Goal: Information Seeking & Learning: Learn about a topic

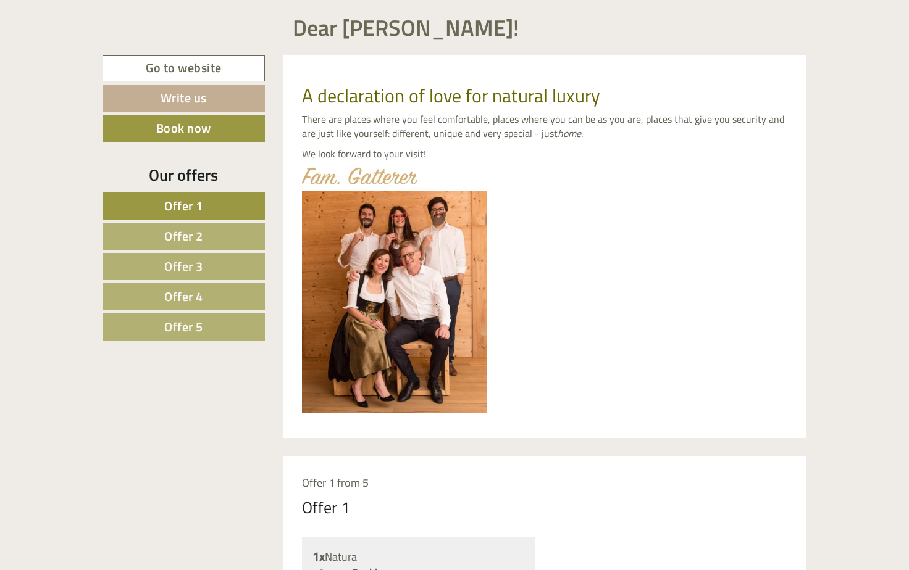
scroll to position [494, 0]
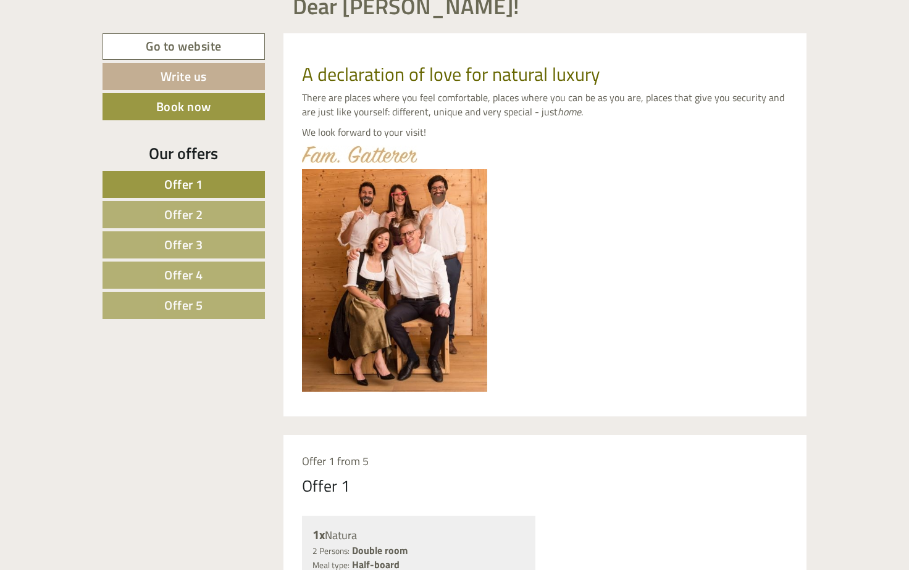
click at [201, 188] on span "Offer 1" at bounding box center [183, 184] width 39 height 19
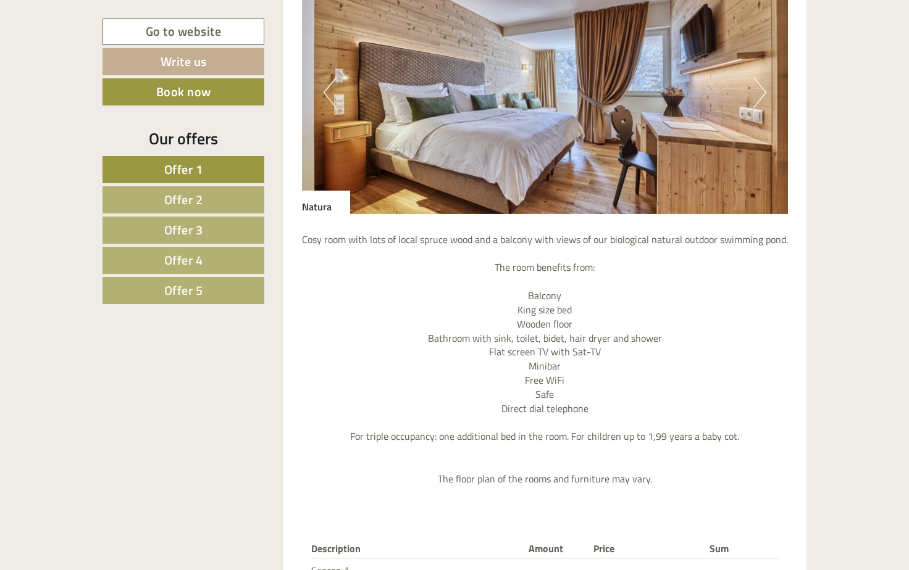
scroll to position [1114, 0]
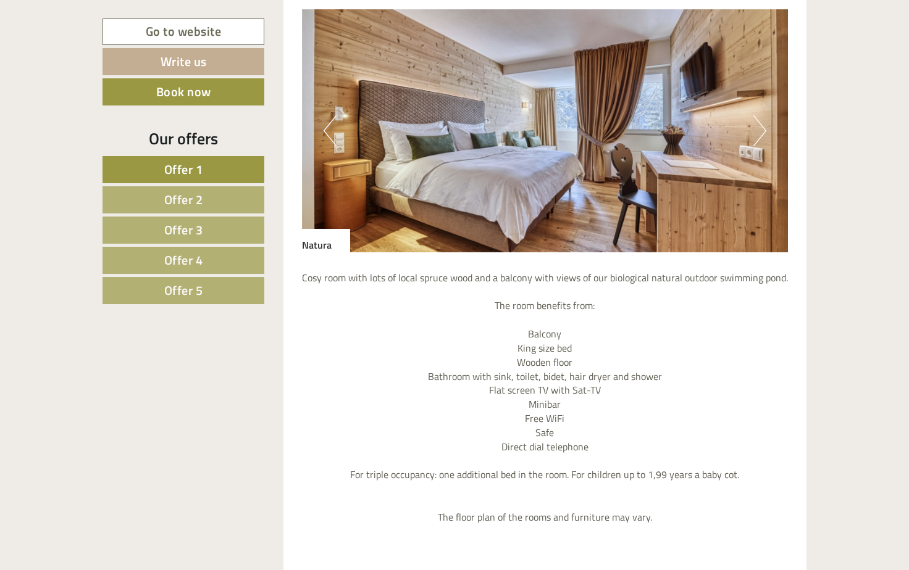
click at [186, 196] on span "Offer 2" at bounding box center [183, 199] width 39 height 19
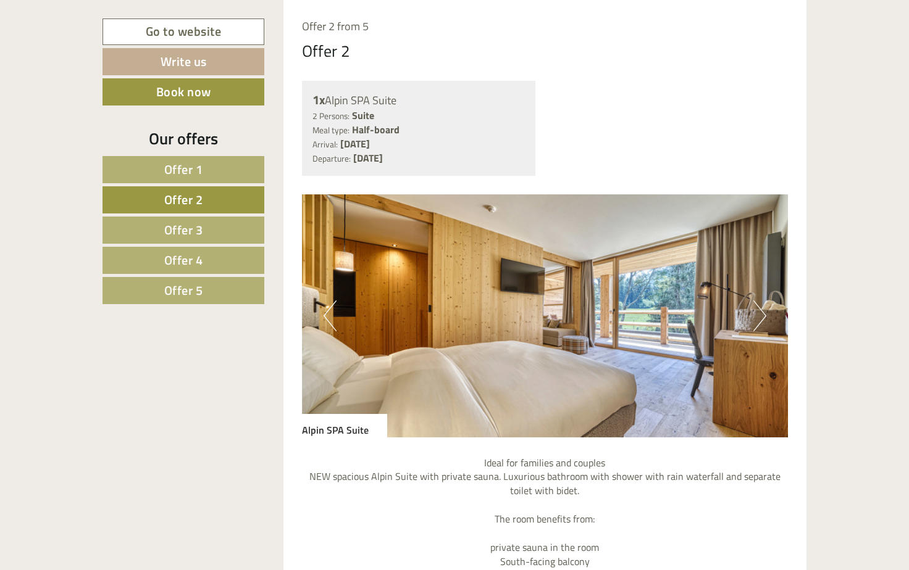
click at [182, 231] on span "Offer 3" at bounding box center [183, 229] width 39 height 19
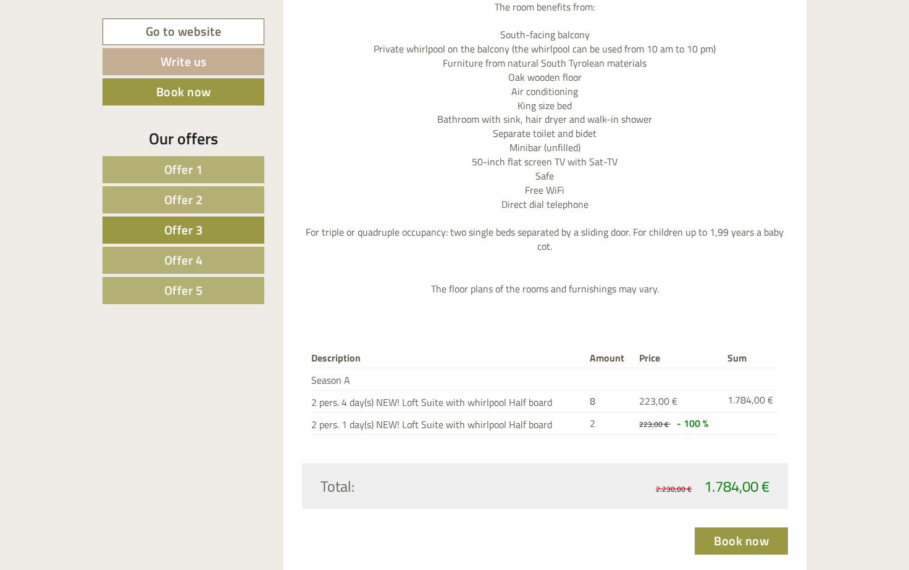
scroll to position [1485, 0]
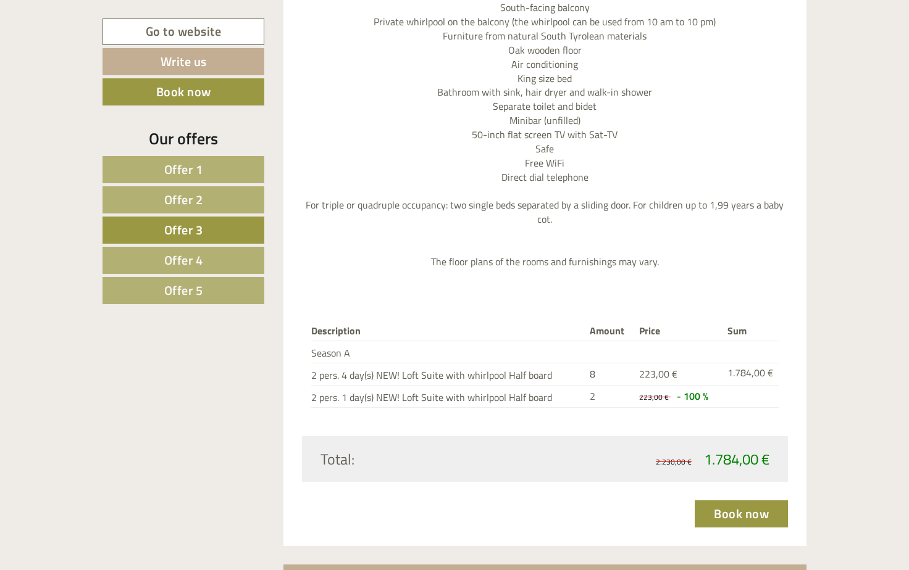
click at [193, 200] on span "Offer 2" at bounding box center [183, 199] width 39 height 19
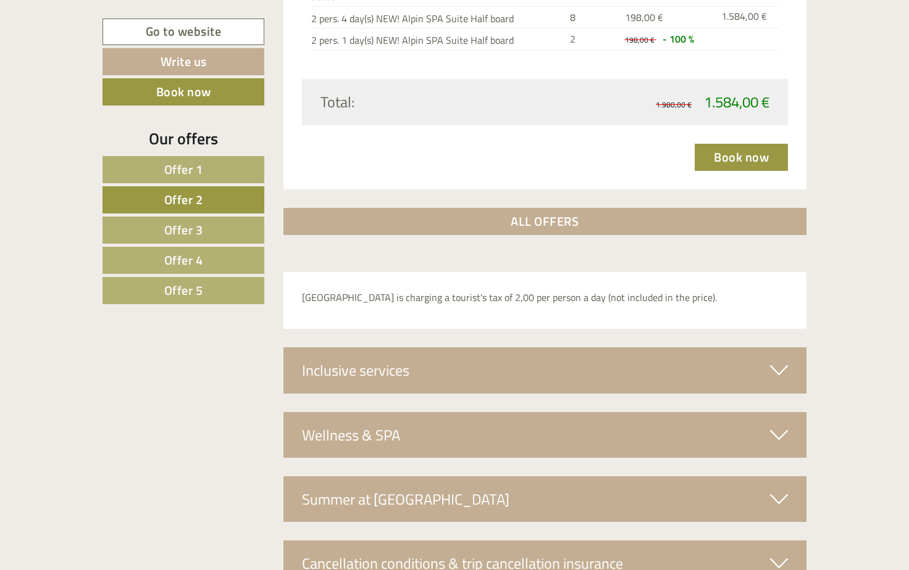
scroll to position [1855, 0]
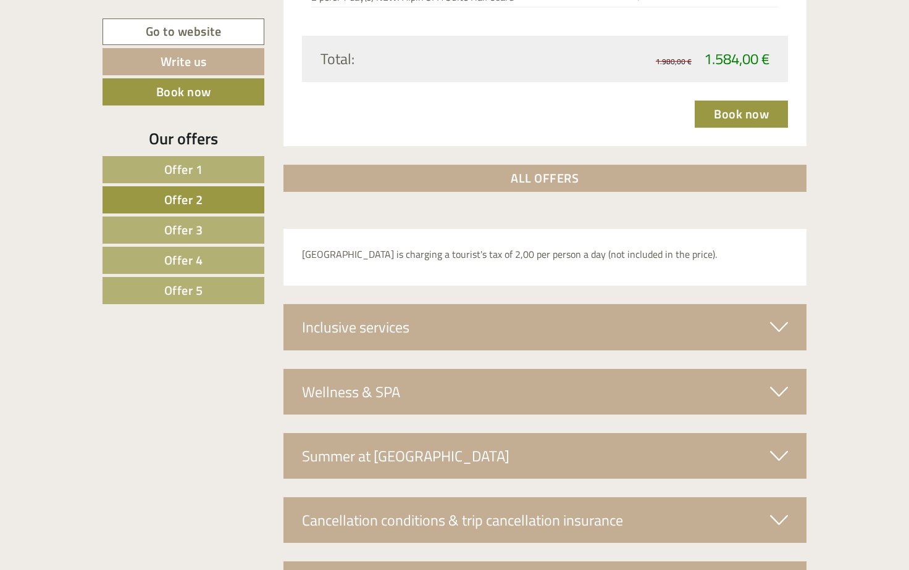
click at [666, 394] on div "Wellness & SPA" at bounding box center [544, 392] width 523 height 46
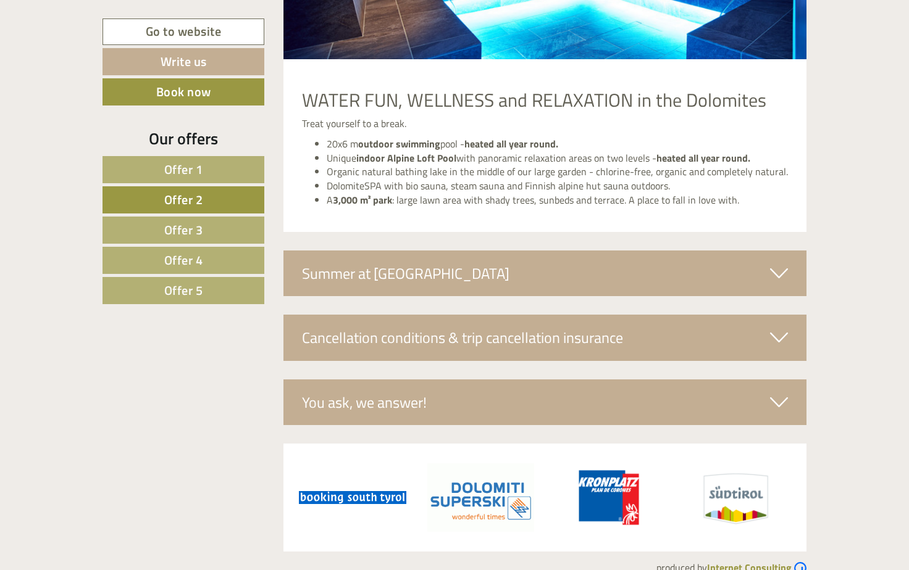
scroll to position [2496, 0]
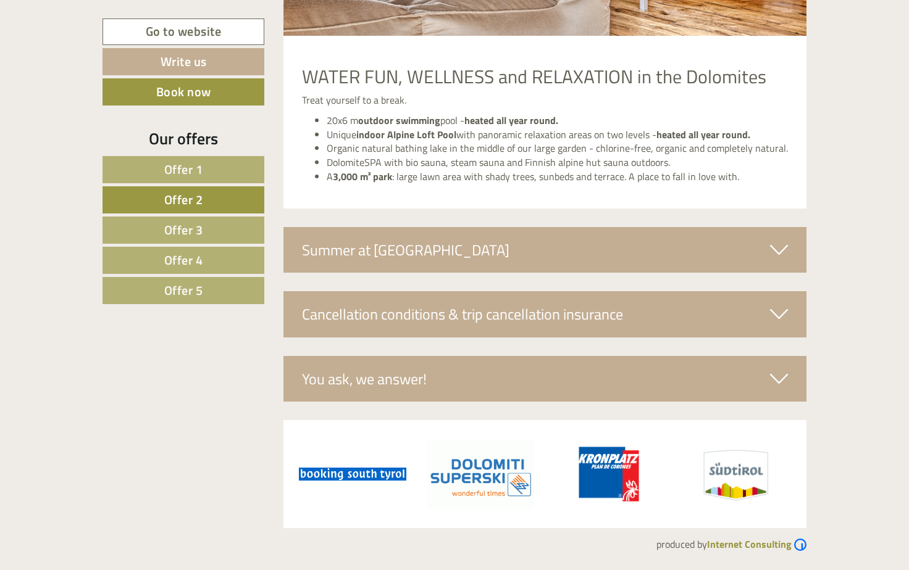
click at [780, 252] on icon at bounding box center [779, 250] width 18 height 21
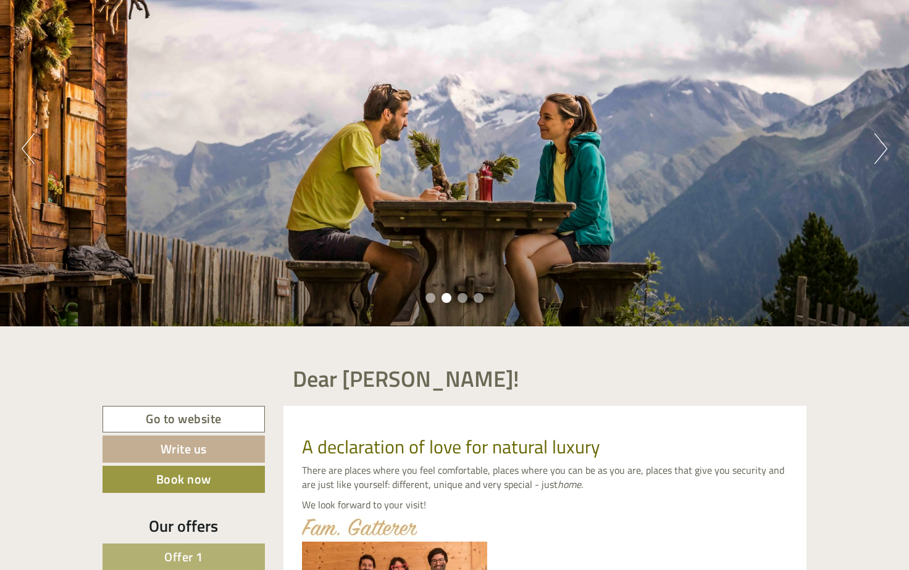
scroll to position [185, 0]
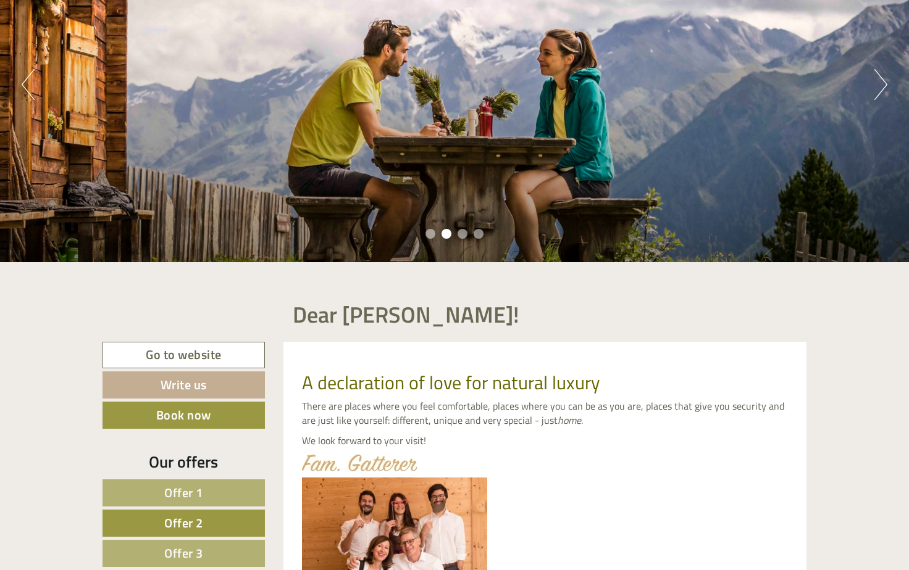
click at [888, 92] on div "Previous Next 1 2 3 4" at bounding box center [454, 84] width 909 height 355
click at [882, 86] on button "Next" at bounding box center [880, 84] width 13 height 31
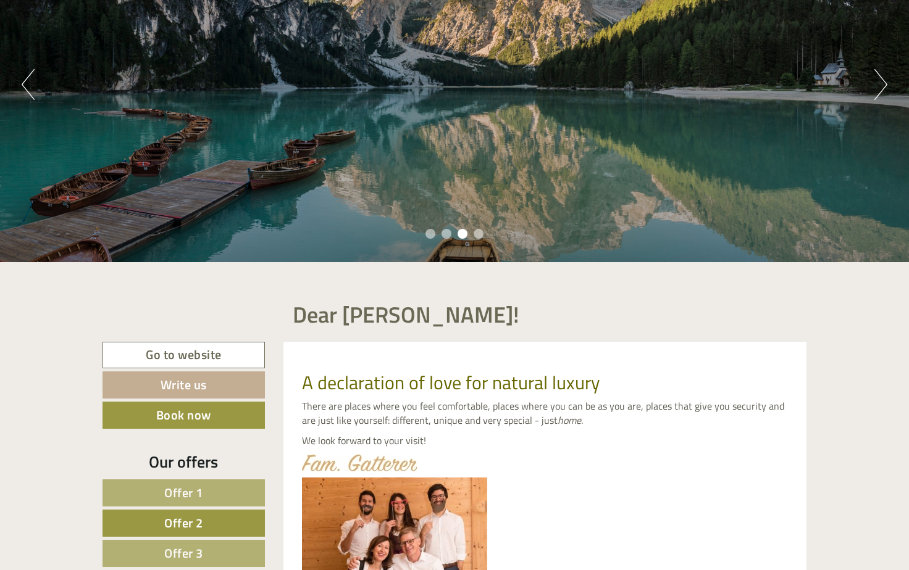
click at [870, 90] on div "Previous Next 1 2 3 4" at bounding box center [454, 84] width 909 height 355
click at [880, 83] on button "Next" at bounding box center [880, 84] width 13 height 31
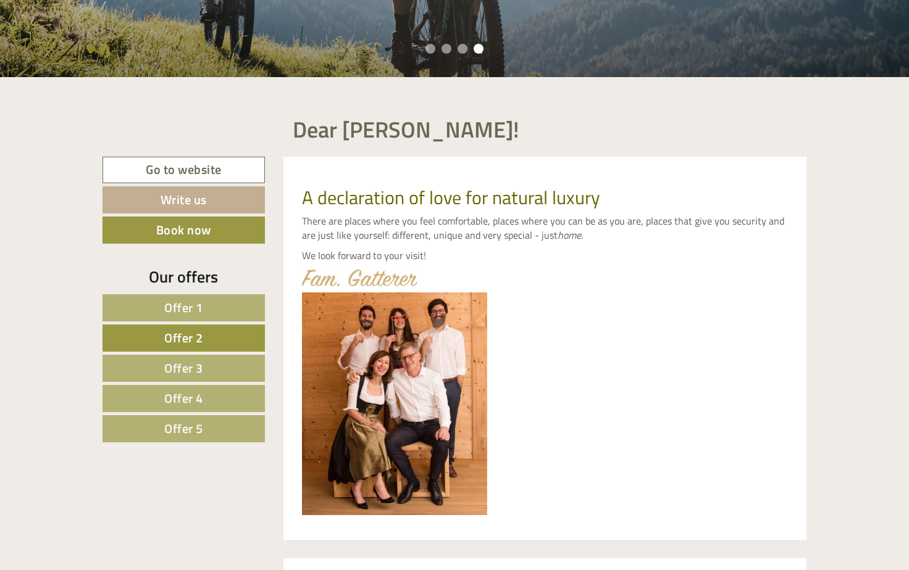
scroll to position [432, 0]
